Goal: Information Seeking & Learning: Learn about a topic

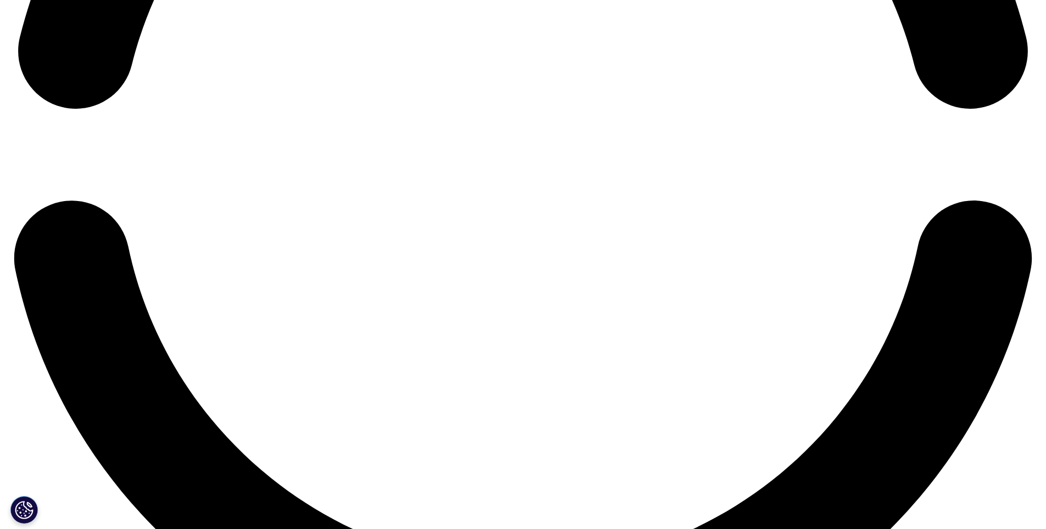
scroll to position [2449, 0]
